Goal: Task Accomplishment & Management: Use online tool/utility

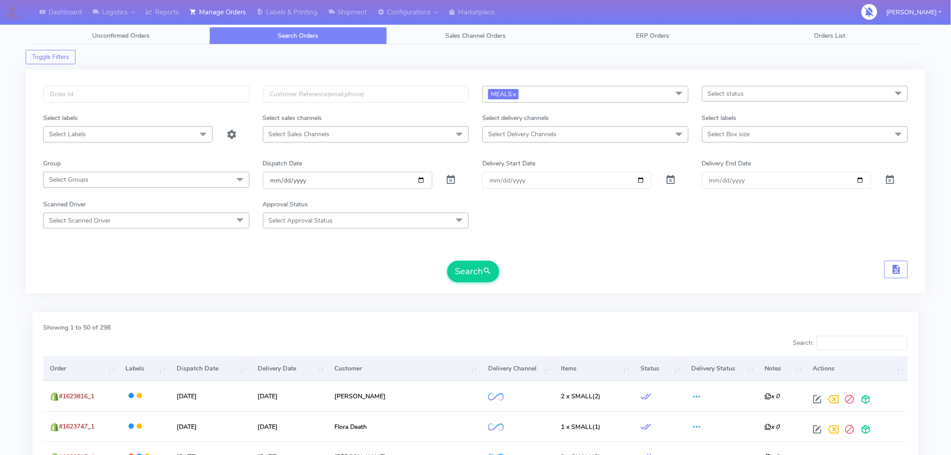
click at [421, 180] on input "2025-09-12" at bounding box center [347, 180] width 169 height 17
type input "[DATE]"
click at [469, 276] on button "Search" at bounding box center [473, 272] width 52 height 22
click at [771, 282] on div "Search" at bounding box center [475, 272] width 864 height 22
click at [798, 203] on div "Scanned Driver Select Scanned Driver Select All Test Driver Mohibur R Chaudhry …" at bounding box center [475, 213] width 878 height 29
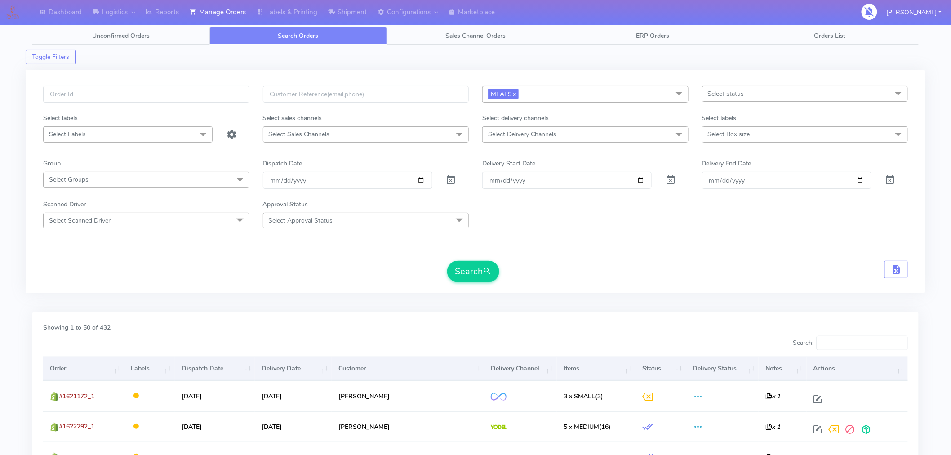
click at [568, 267] on div "Search" at bounding box center [475, 272] width 864 height 22
click at [482, 276] on button "Search" at bounding box center [473, 272] width 52 height 22
click at [566, 253] on form "MEALS x Select All MEALS ATAVI One Off Pasta Club Gift Kit Event Unknown QCOM S…" at bounding box center [475, 184] width 864 height 196
click at [772, 97] on span "Select status" at bounding box center [805, 94] width 206 height 16
click at [733, 166] on div "Confirmed" at bounding box center [805, 168] width 196 height 9
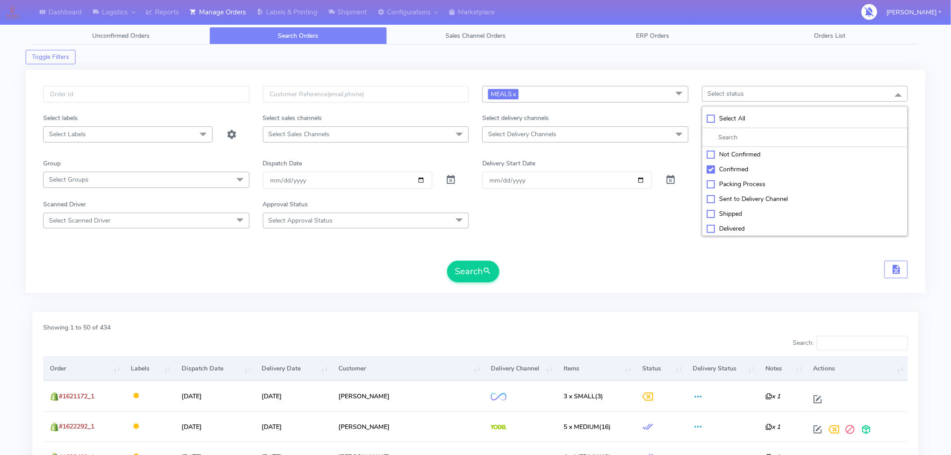
checkbox input "true"
click at [482, 273] on button "Search" at bounding box center [473, 272] width 52 height 22
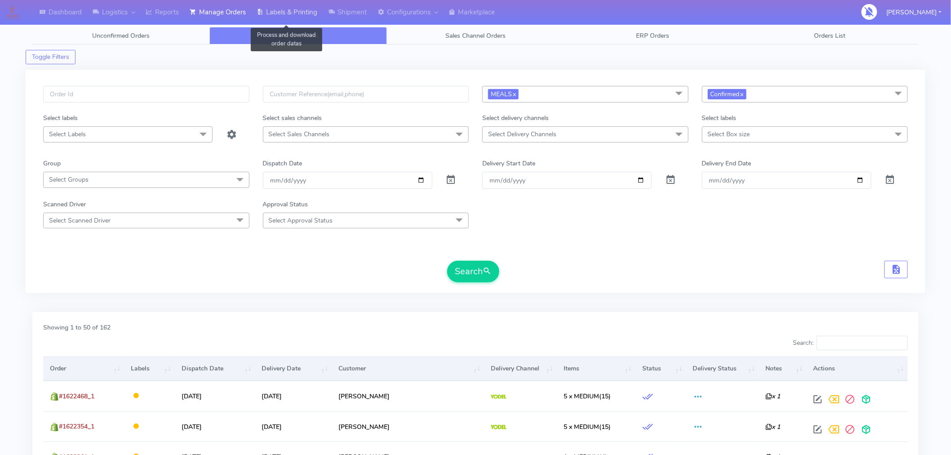
click at [307, 8] on link "Labels & Printing" at bounding box center [286, 12] width 71 height 25
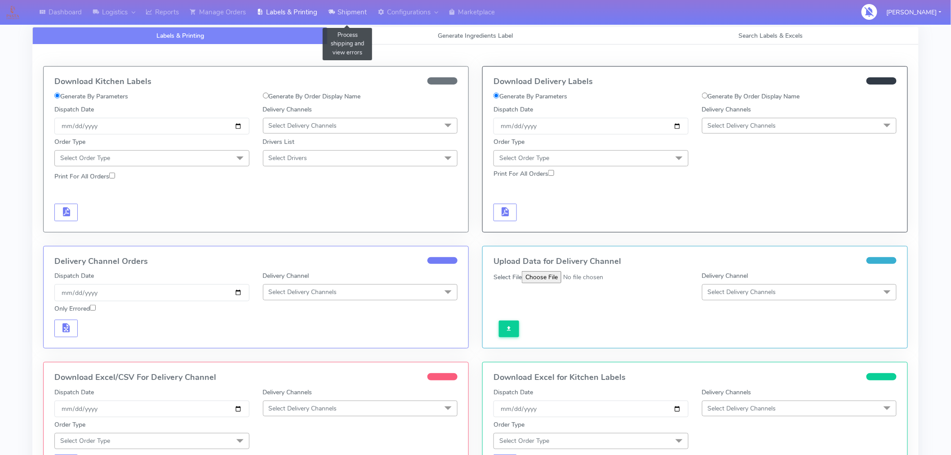
click at [349, 13] on link "Shipment" at bounding box center [347, 12] width 49 height 25
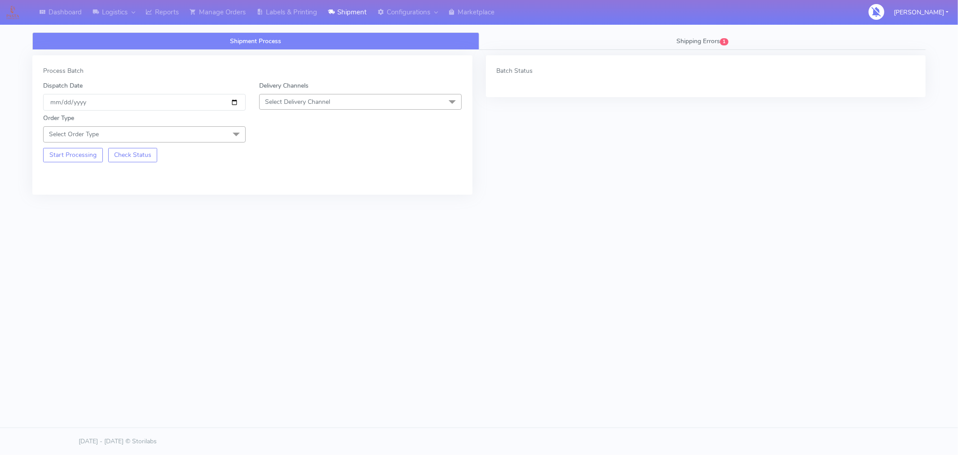
click at [349, 100] on span "Select Delivery Channel" at bounding box center [360, 102] width 203 height 16
click at [279, 205] on div "Yodel" at bounding box center [360, 202] width 193 height 9
click at [214, 133] on span "Select Order Type" at bounding box center [144, 134] width 203 height 16
click at [71, 176] on div "Meal" at bounding box center [144, 176] width 193 height 9
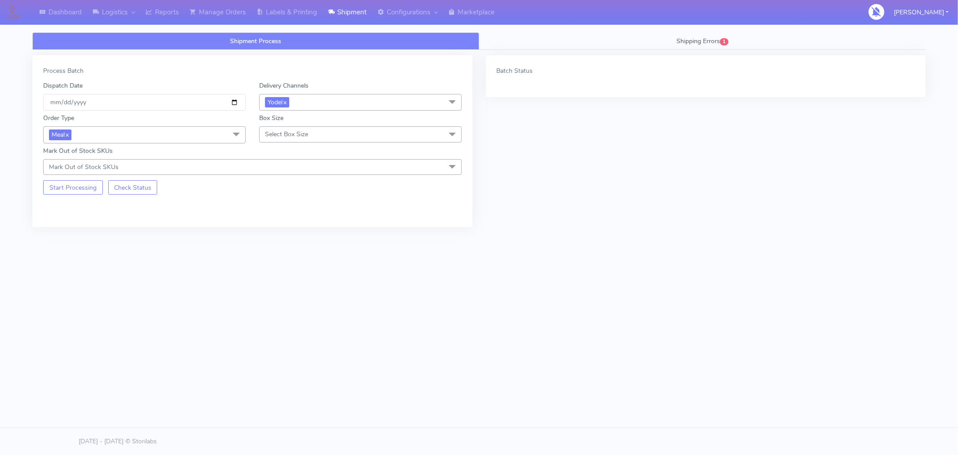
click at [310, 140] on span "Select Box Size" at bounding box center [360, 134] width 203 height 16
click at [287, 205] on div "Medium" at bounding box center [360, 205] width 193 height 9
click at [66, 192] on button "Start Processing" at bounding box center [73, 187] width 60 height 14
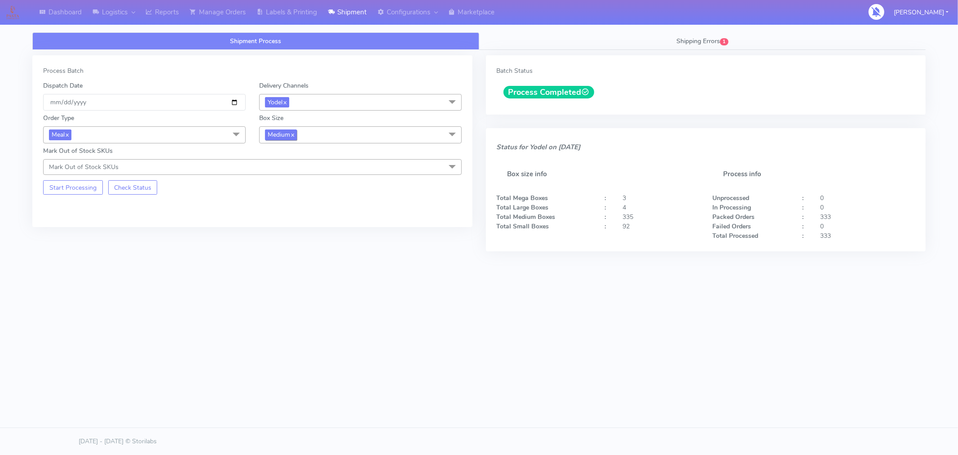
click at [296, 135] on span "Medium x" at bounding box center [281, 134] width 32 height 10
click at [267, 176] on div "Small" at bounding box center [360, 176] width 193 height 9
click at [83, 187] on button "Start Processing" at bounding box center [73, 187] width 60 height 14
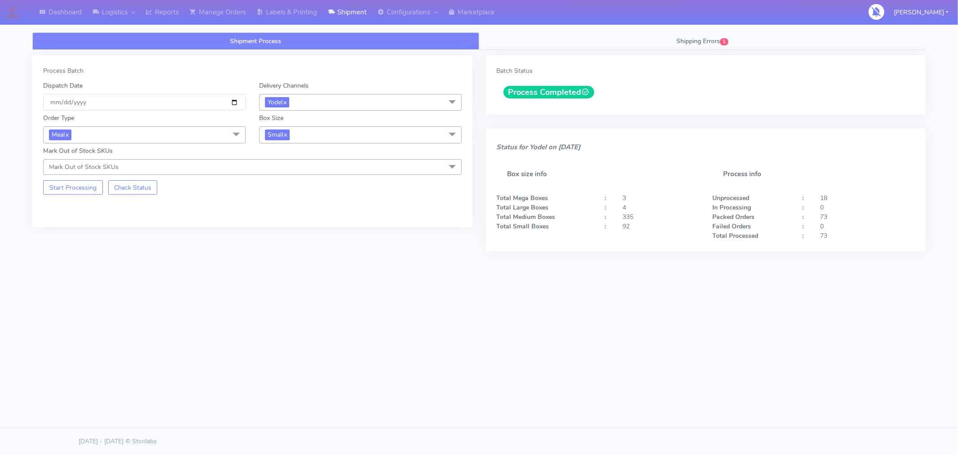
click at [319, 138] on span "Small x" at bounding box center [360, 134] width 203 height 17
click at [271, 222] on div "Large" at bounding box center [360, 221] width 193 height 9
click at [227, 274] on div "Shipment Process Shipping Errors 1 Process Batch Dispatch Date 2025-09-09 Deliv…" at bounding box center [479, 164] width 907 height 265
click at [89, 186] on button "Start Processing" at bounding box center [73, 187] width 60 height 14
click at [343, 136] on span "Large x" at bounding box center [360, 134] width 203 height 17
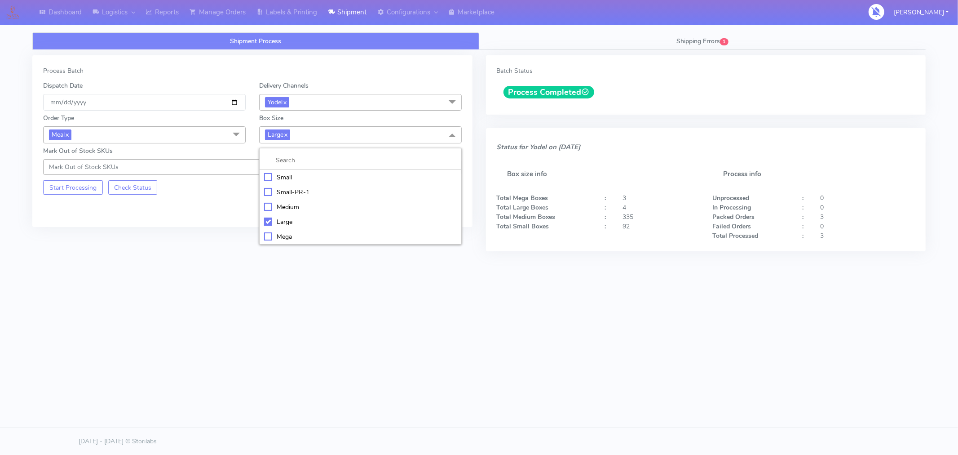
click at [284, 237] on div "Mega" at bounding box center [360, 236] width 193 height 9
click at [95, 192] on button "Start Processing" at bounding box center [73, 187] width 60 height 14
click at [290, 14] on link "Labels & Printing" at bounding box center [286, 12] width 71 height 25
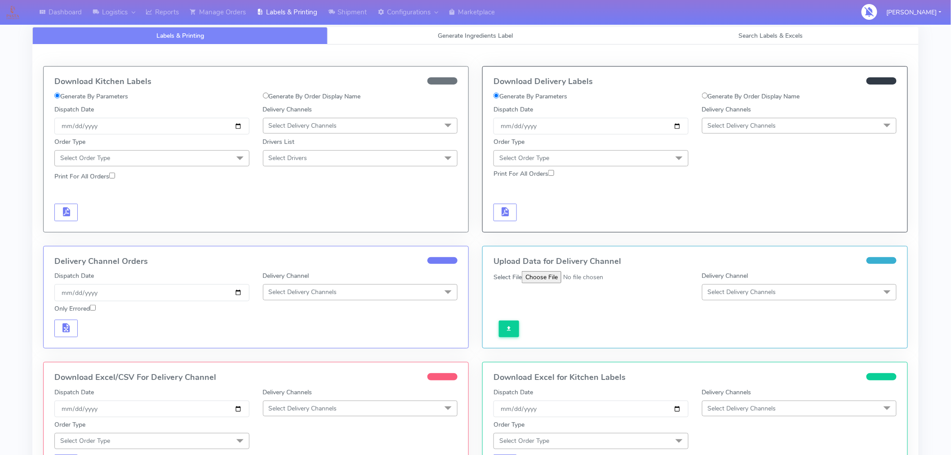
click at [727, 128] on span "Select Delivery Channels" at bounding box center [742, 125] width 68 height 9
click at [719, 225] on div "Yodel" at bounding box center [799, 226] width 185 height 9
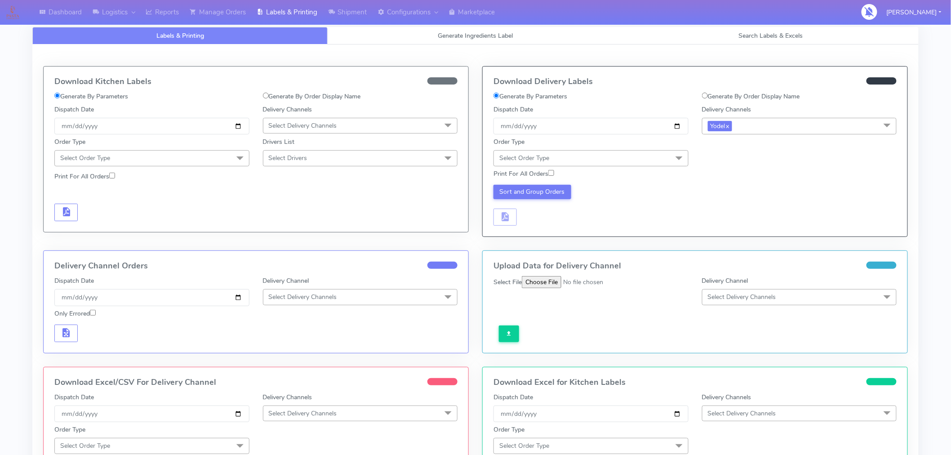
click at [644, 154] on span "Select Order Type" at bounding box center [590, 158] width 195 height 16
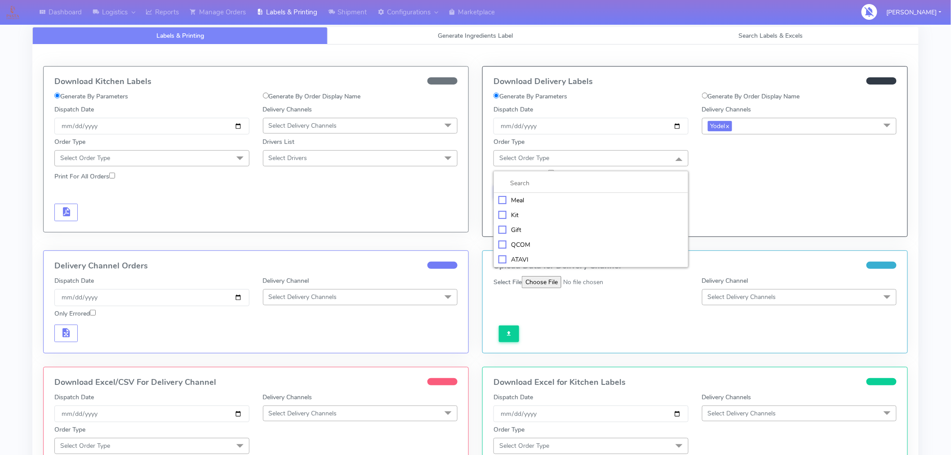
click at [530, 203] on div "Meal" at bounding box center [590, 199] width 185 height 9
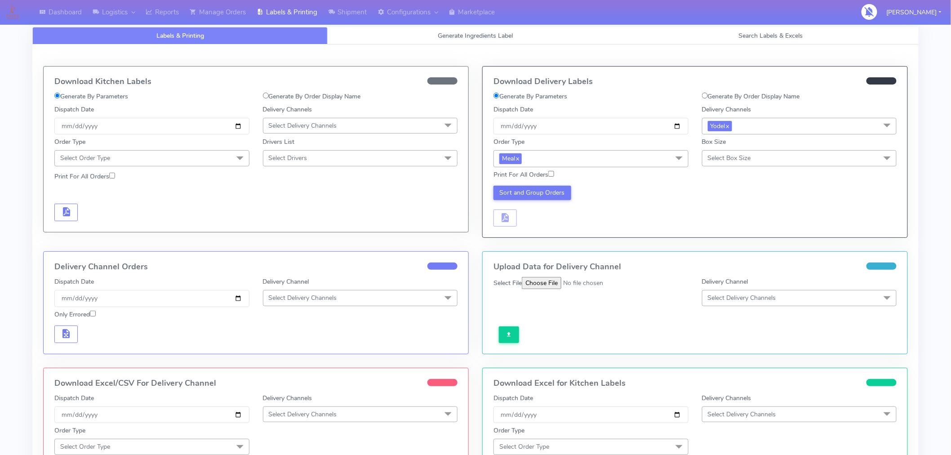
click at [739, 155] on span "Select Box Size" at bounding box center [729, 158] width 43 height 9
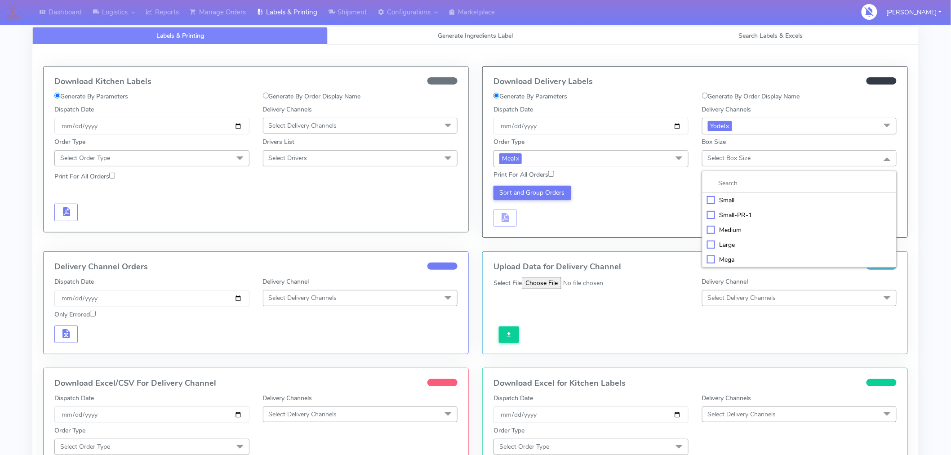
click at [729, 258] on div "Mega" at bounding box center [799, 259] width 185 height 9
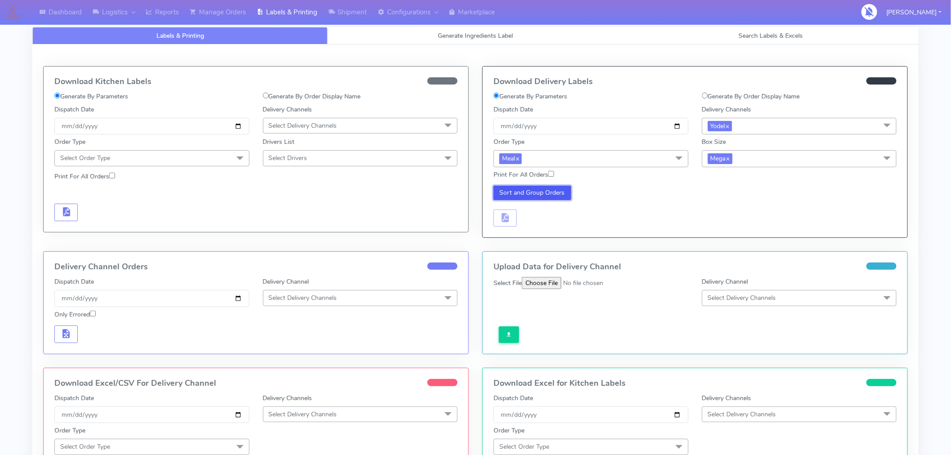
click at [552, 191] on button "Sort and Group Orders" at bounding box center [532, 193] width 78 height 14
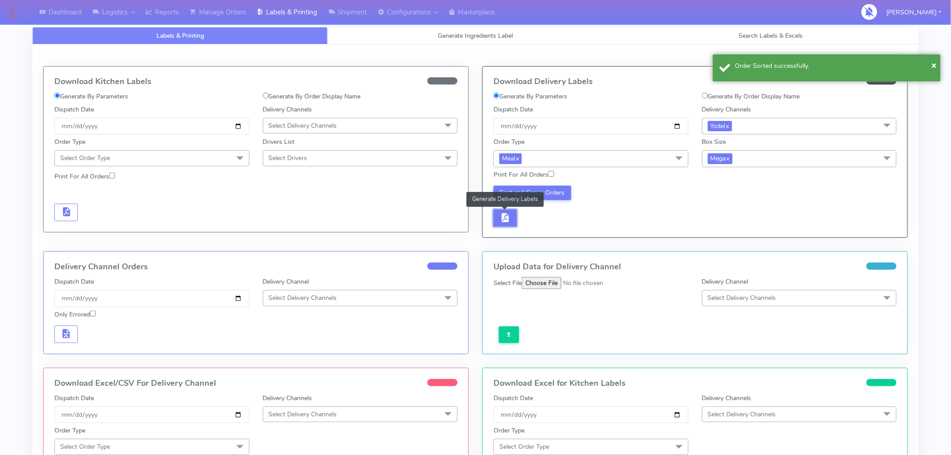
click at [509, 215] on span "button" at bounding box center [505, 219] width 11 height 9
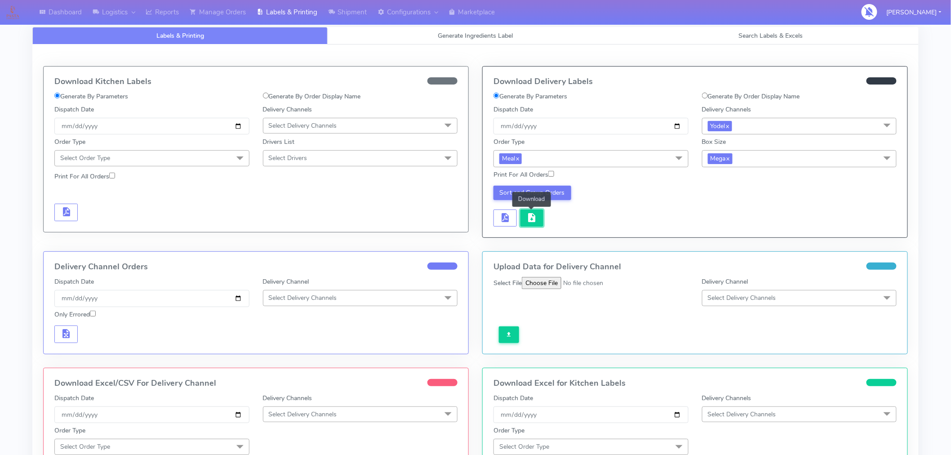
click at [535, 223] on span "button" at bounding box center [531, 219] width 11 height 9
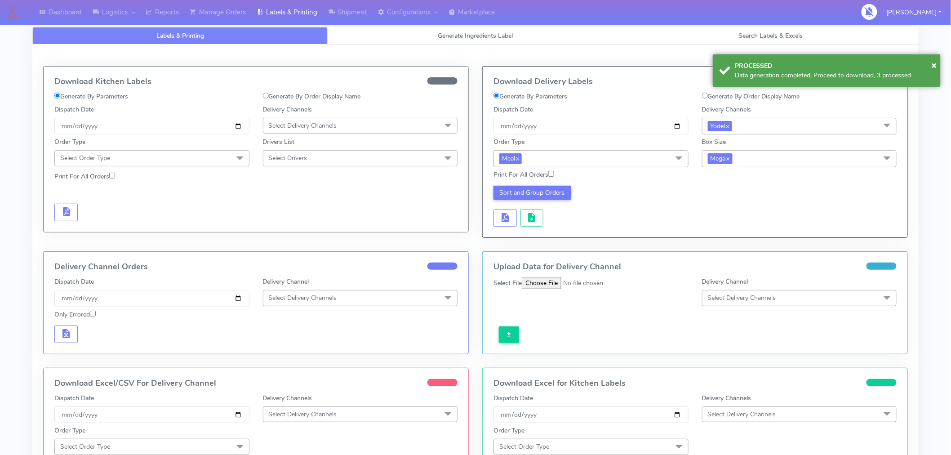
click at [640, 214] on div "Sort and Group Orders" at bounding box center [590, 206] width 208 height 41
click at [764, 159] on span "Mega x" at bounding box center [799, 158] width 195 height 17
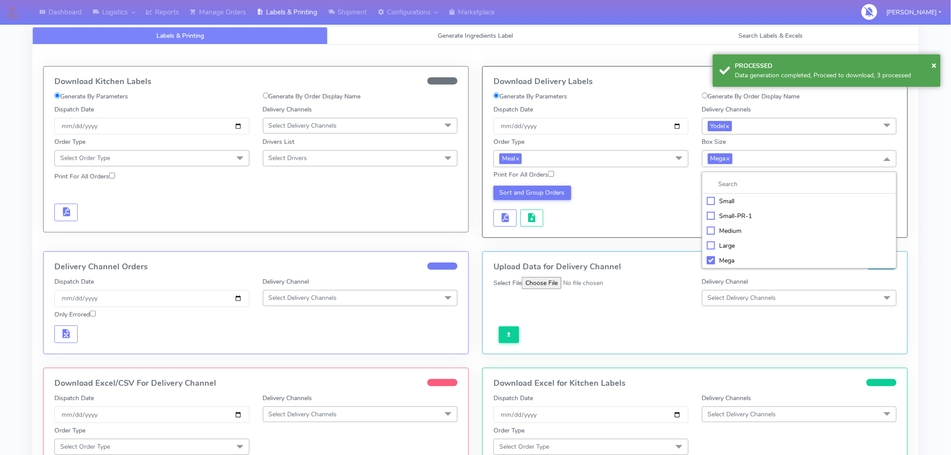
click at [717, 245] on div "Large" at bounding box center [799, 245] width 185 height 9
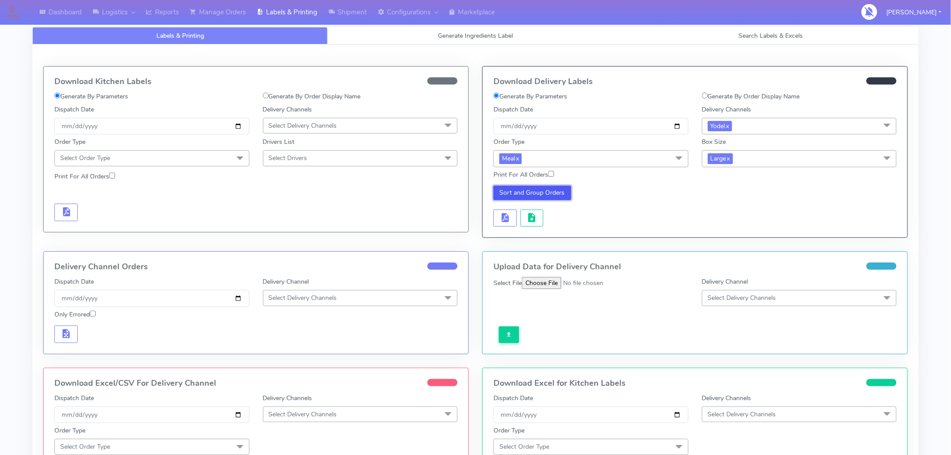
click at [547, 195] on button "Sort and Group Orders" at bounding box center [532, 193] width 78 height 14
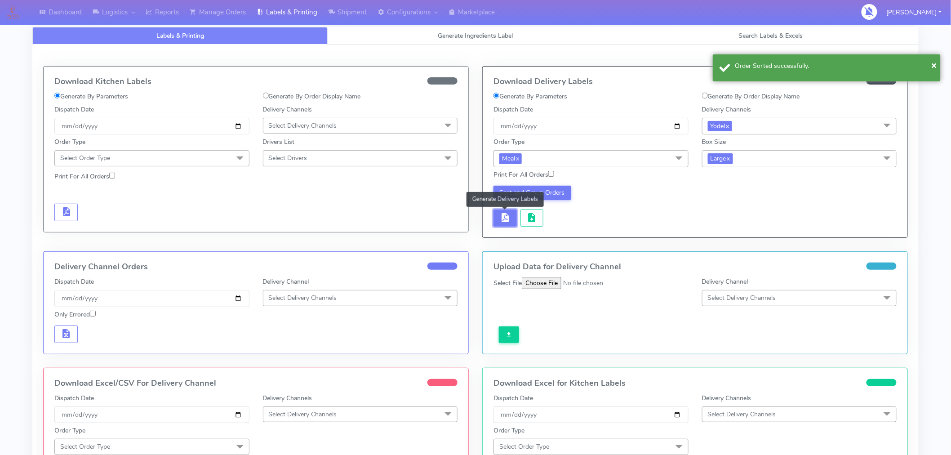
click at [504, 217] on span "button" at bounding box center [505, 219] width 11 height 9
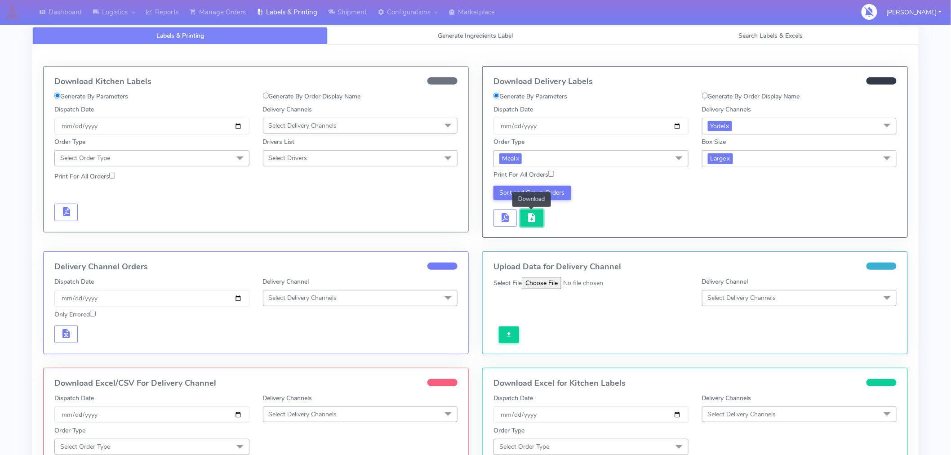
click at [533, 217] on span "button" at bounding box center [531, 219] width 11 height 9
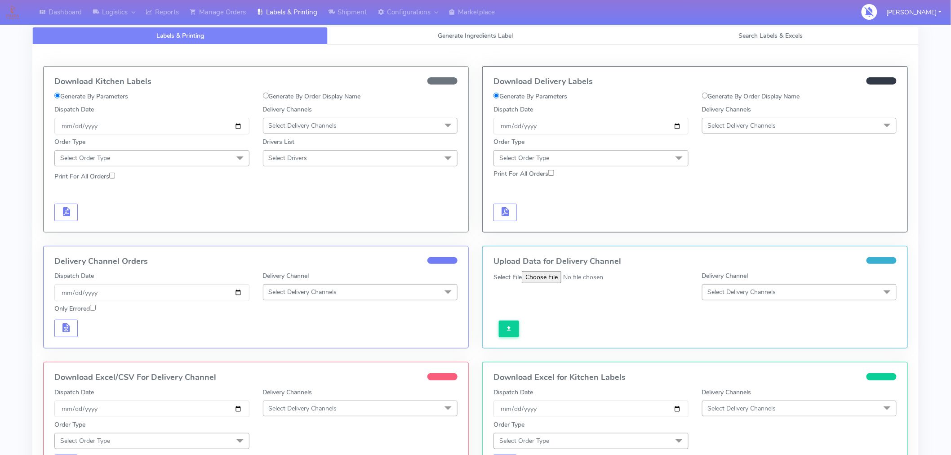
click at [734, 126] on span "Select Delivery Channels" at bounding box center [742, 125] width 68 height 9
click at [722, 223] on div "Yodel" at bounding box center [799, 226] width 185 height 9
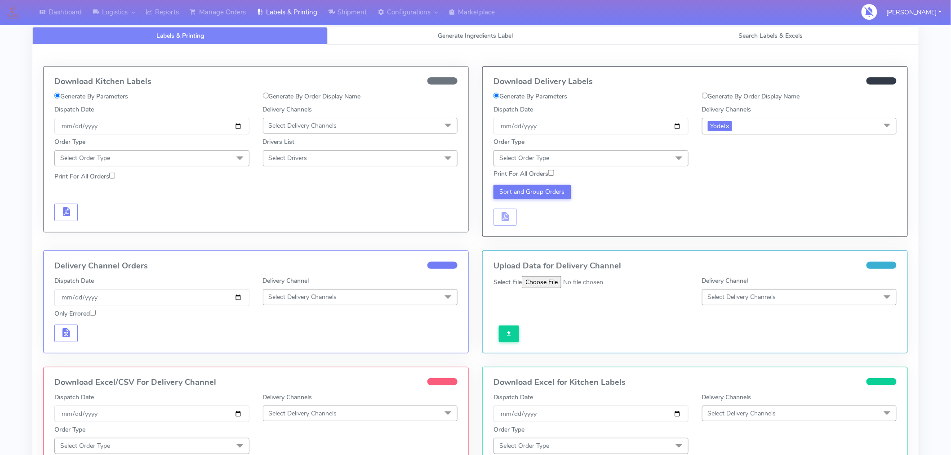
click at [643, 158] on span "Select Order Type" at bounding box center [590, 158] width 195 height 16
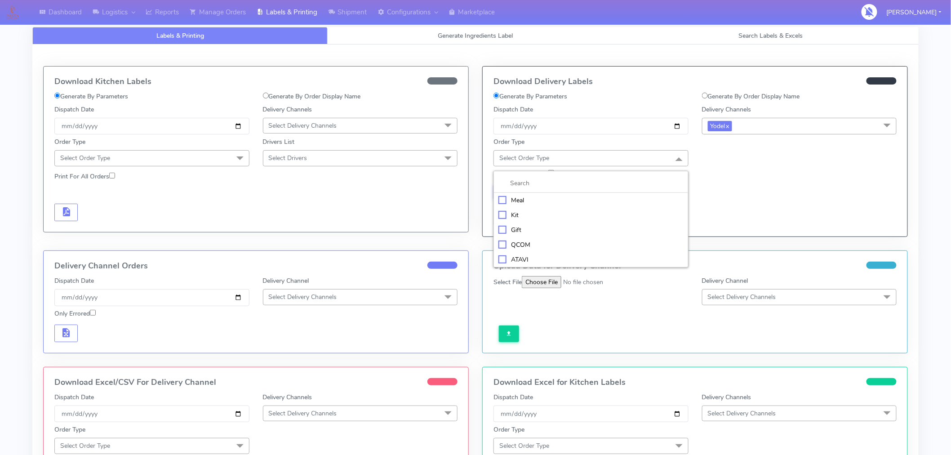
click at [529, 200] on div "Meal" at bounding box center [590, 199] width 185 height 9
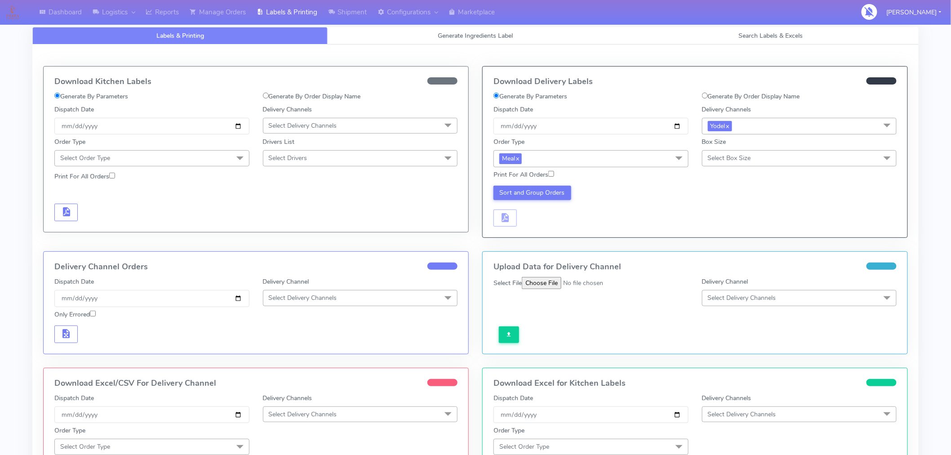
click at [730, 149] on div "Box Size Select Box Size Small Small-PR-1 Medium Large Mega" at bounding box center [799, 151] width 195 height 29
click at [730, 158] on span "Select Box Size" at bounding box center [729, 158] width 43 height 9
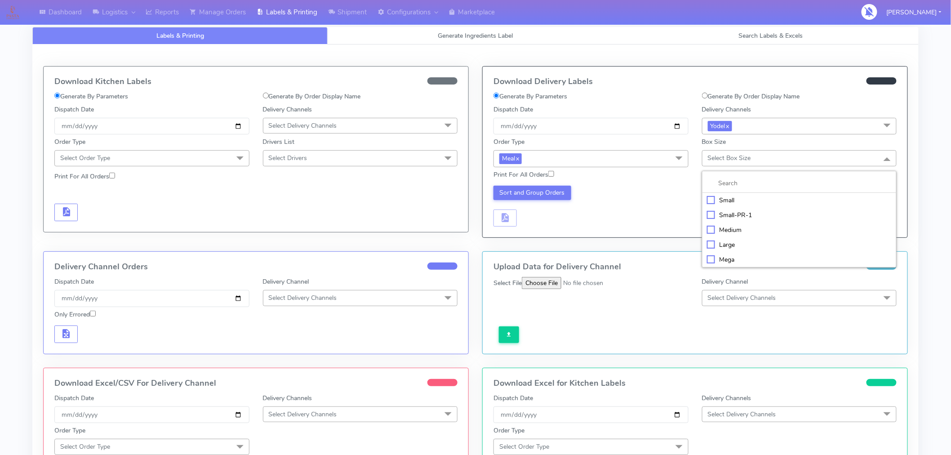
click at [724, 227] on div "Medium" at bounding box center [799, 229] width 185 height 9
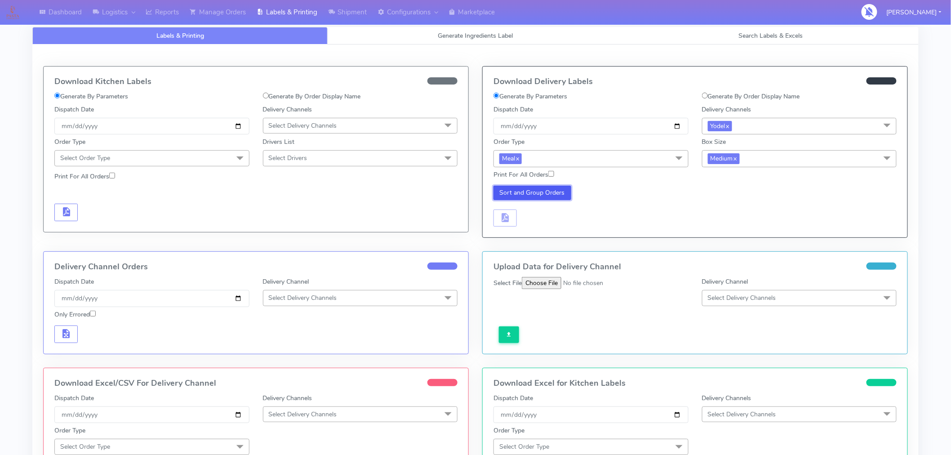
click at [546, 195] on button "Sort and Group Orders" at bounding box center [532, 193] width 78 height 14
click at [506, 221] on span "button" at bounding box center [505, 219] width 11 height 9
click at [537, 219] on button "button" at bounding box center [531, 218] width 23 height 18
click at [632, 210] on div "Sort and Group Orders" at bounding box center [590, 206] width 208 height 41
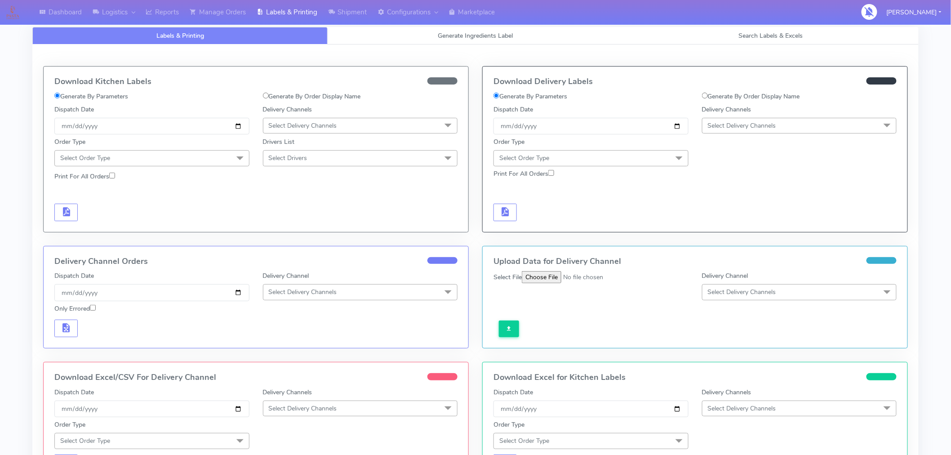
click at [766, 132] on span "Select Delivery Channels" at bounding box center [799, 126] width 195 height 16
click at [725, 225] on div "Yodel" at bounding box center [799, 226] width 185 height 9
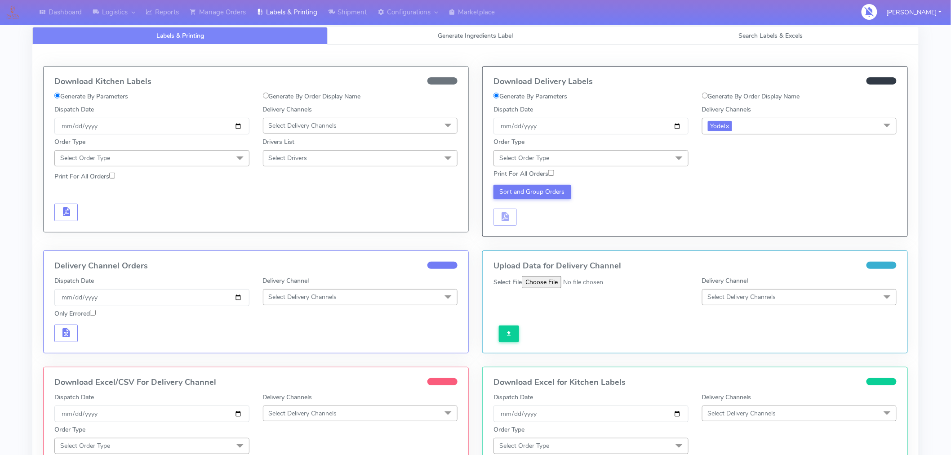
click at [668, 163] on span "Select Order Type" at bounding box center [590, 158] width 195 height 16
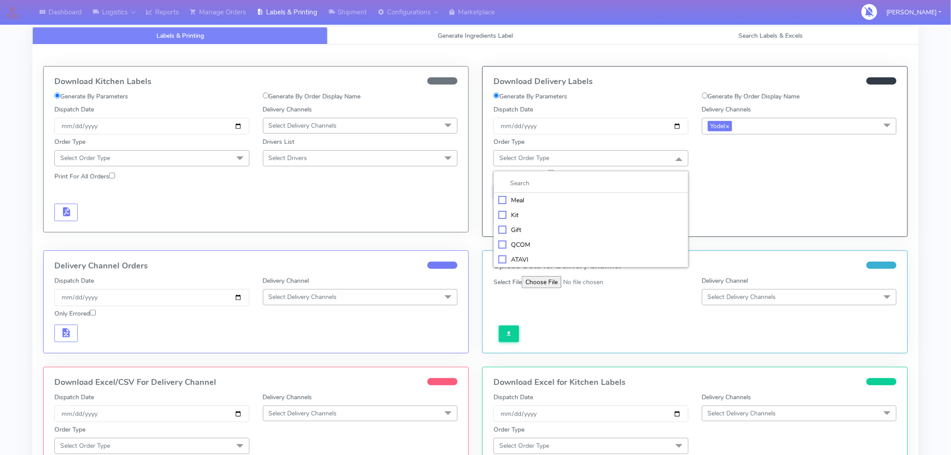
click at [538, 204] on div "Meal" at bounding box center [590, 199] width 185 height 9
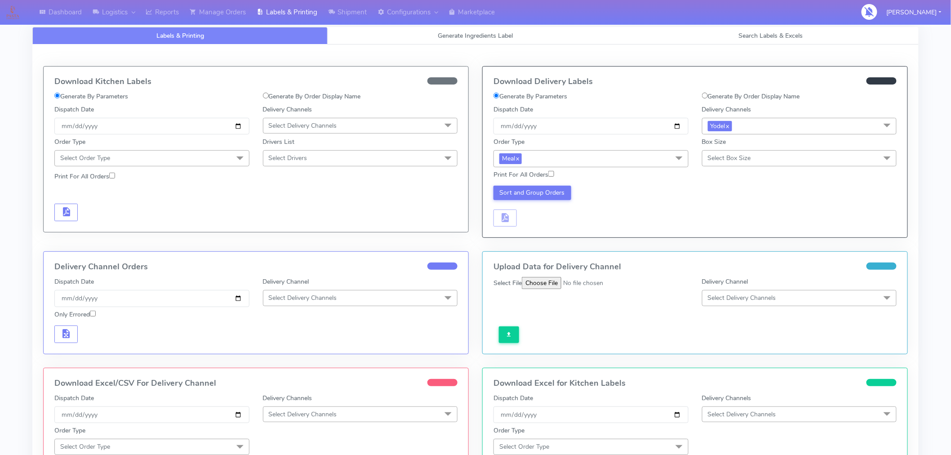
click at [789, 159] on span "Select Box Size" at bounding box center [799, 158] width 195 height 16
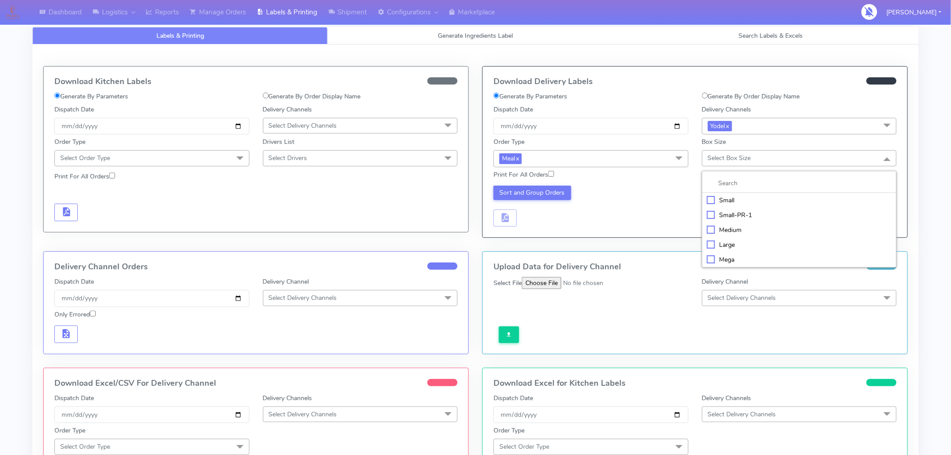
click at [726, 203] on div "Small" at bounding box center [799, 199] width 185 height 9
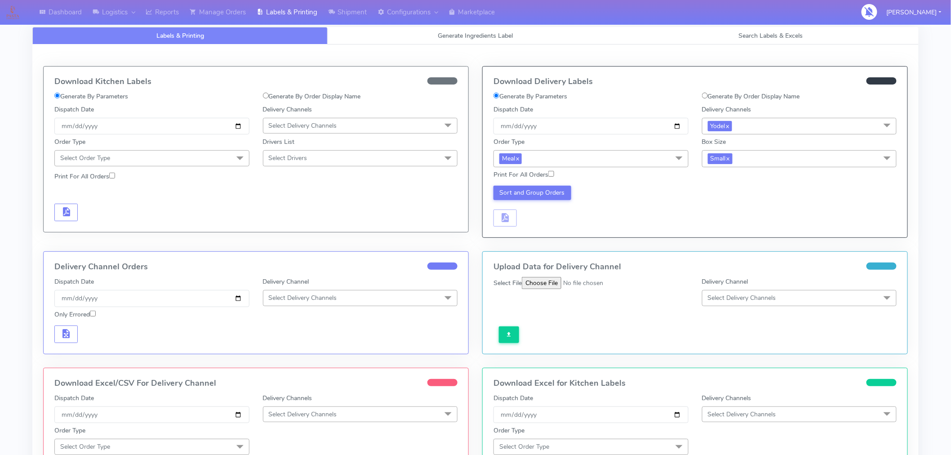
click at [663, 207] on div "Sort and Group Orders" at bounding box center [590, 206] width 208 height 41
click at [565, 194] on button "Sort and Group Orders" at bounding box center [532, 193] width 78 height 14
click at [503, 218] on span "button" at bounding box center [505, 219] width 11 height 9
click at [526, 221] on button "button" at bounding box center [531, 218] width 23 height 18
click at [225, 10] on link "Manage Orders" at bounding box center [217, 12] width 67 height 25
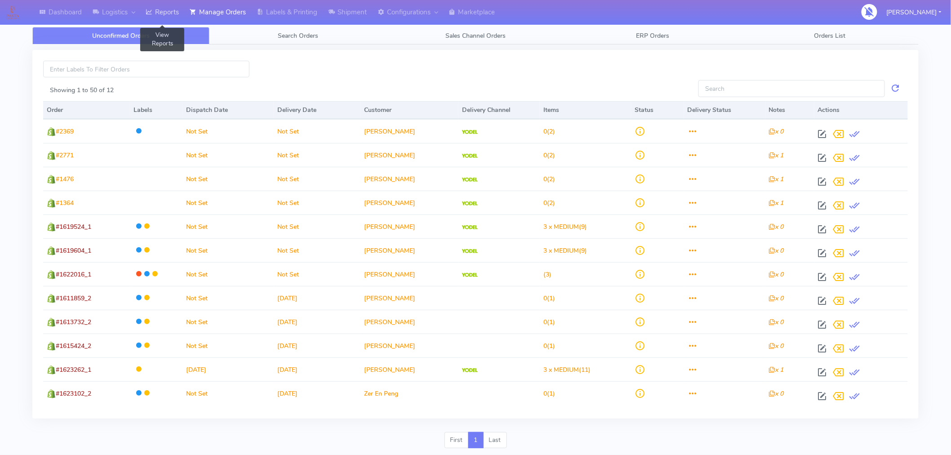
click at [172, 16] on link "Reports" at bounding box center [162, 12] width 44 height 25
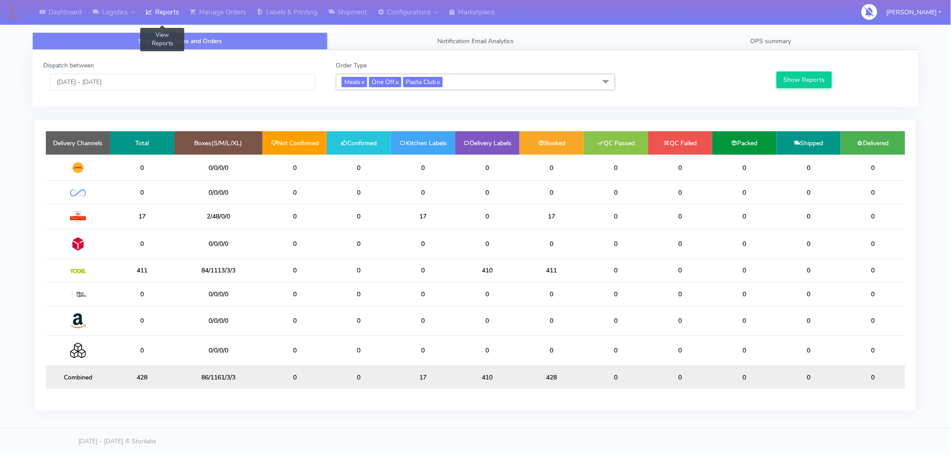
click at [935, 155] on div "Dashboard Logistics [GEOGRAPHIC_DATA] Logistics Reports View Reports Manage Ord…" at bounding box center [475, 219] width 951 height 407
